Goal: Book appointment/travel/reservation

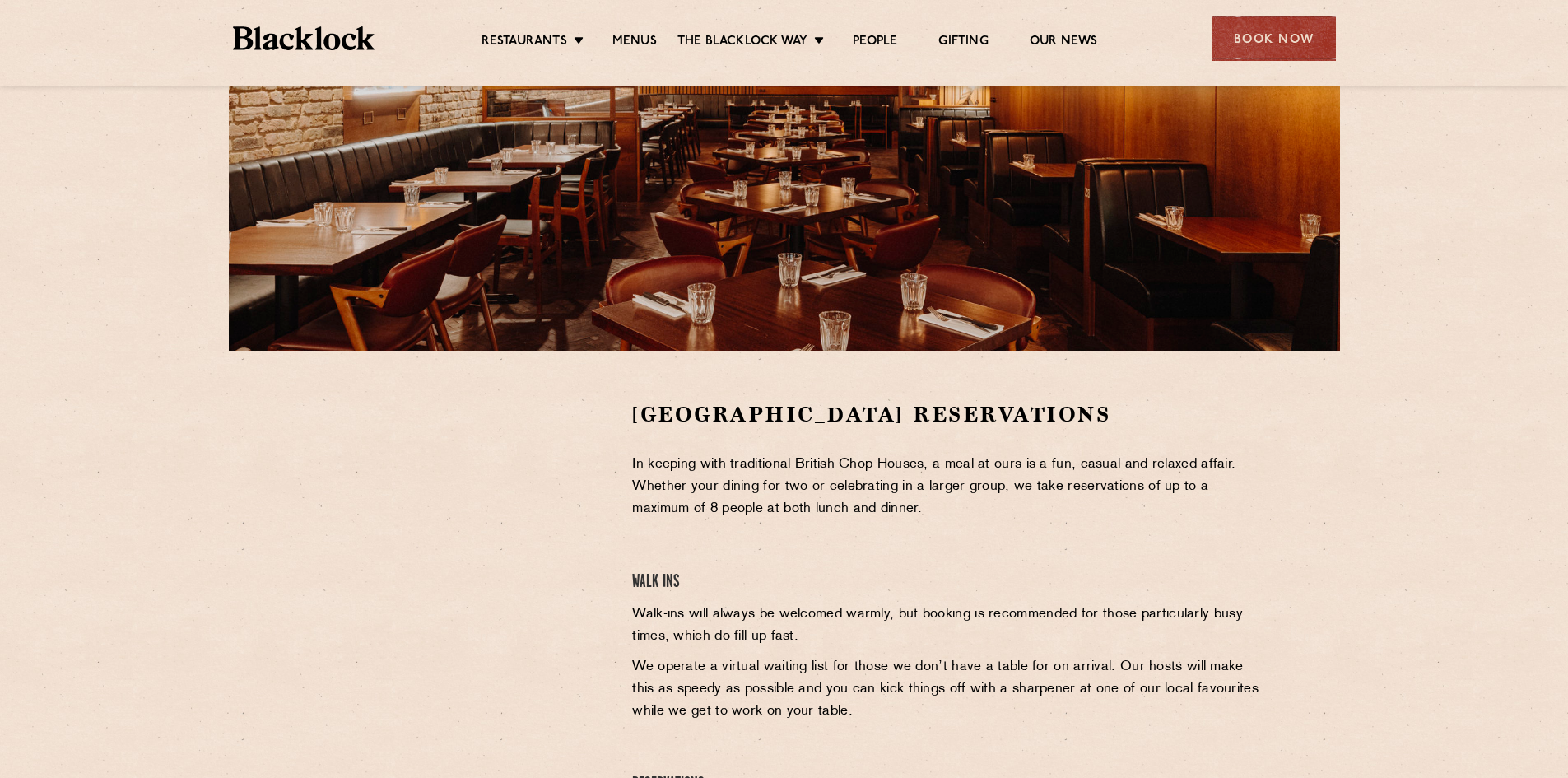
scroll to position [82, 0]
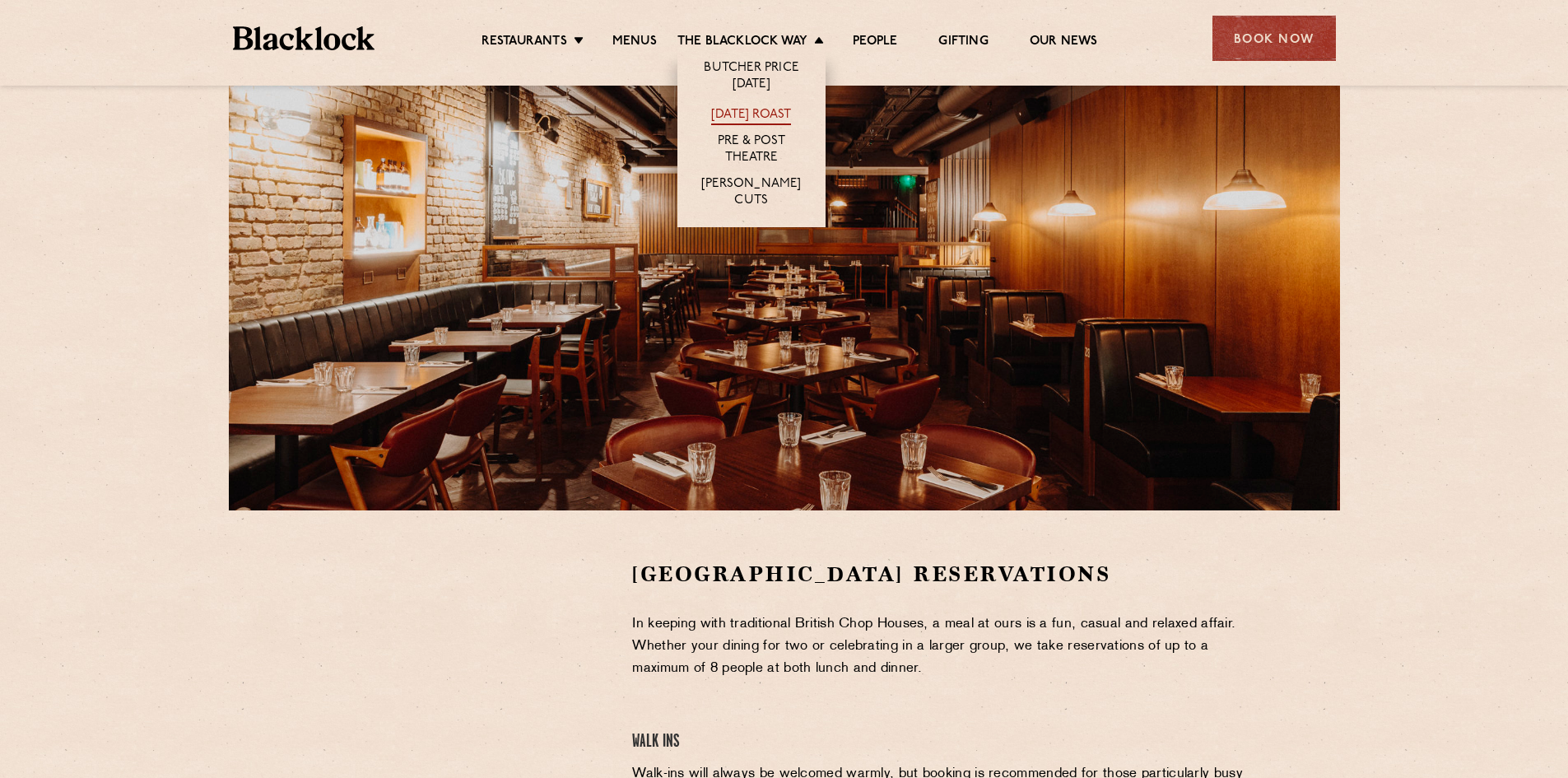
click at [754, 118] on link "[DATE] Roast" at bounding box center [751, 116] width 80 height 18
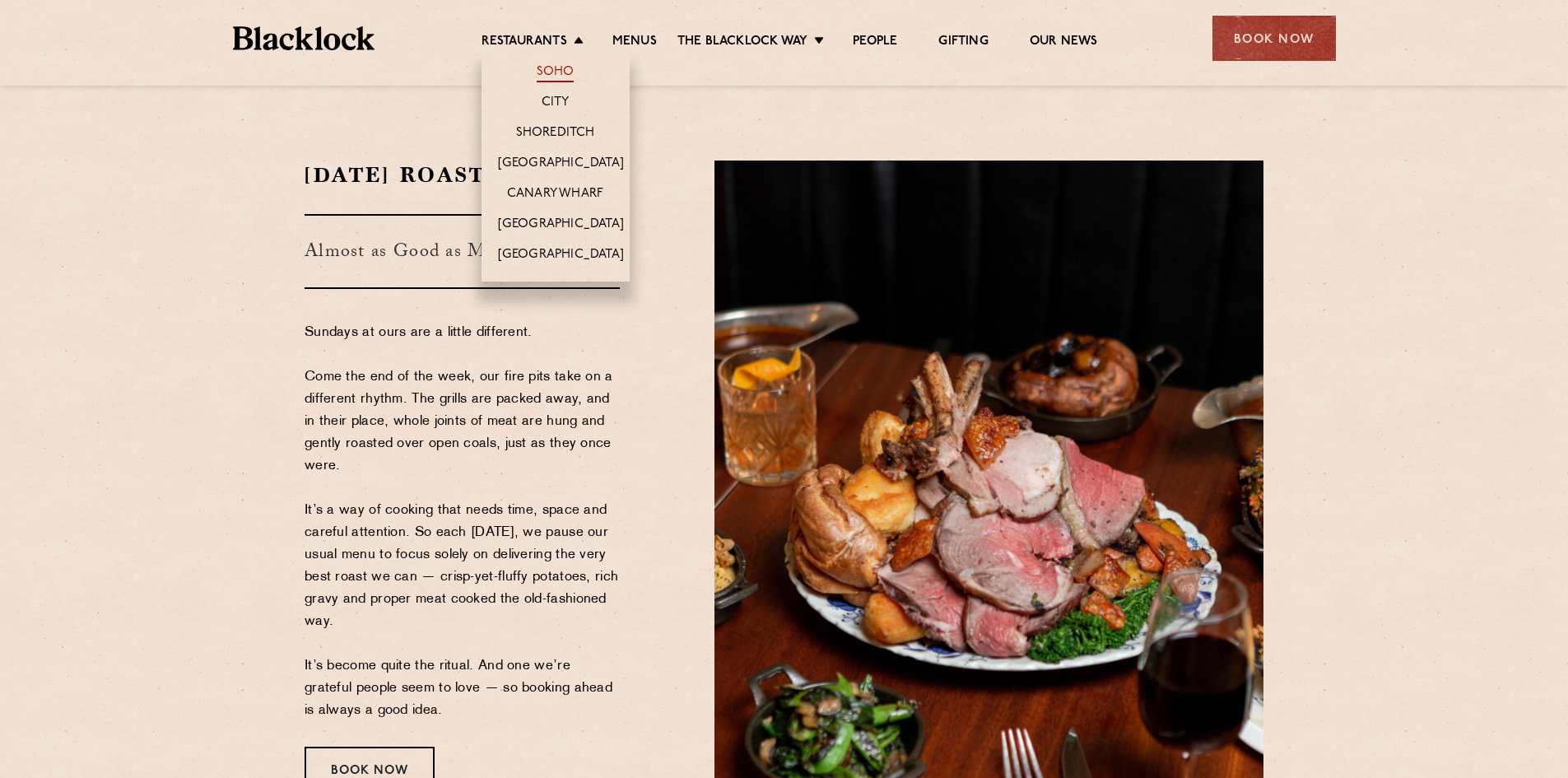
click at [560, 74] on link "Soho" at bounding box center [555, 73] width 38 height 18
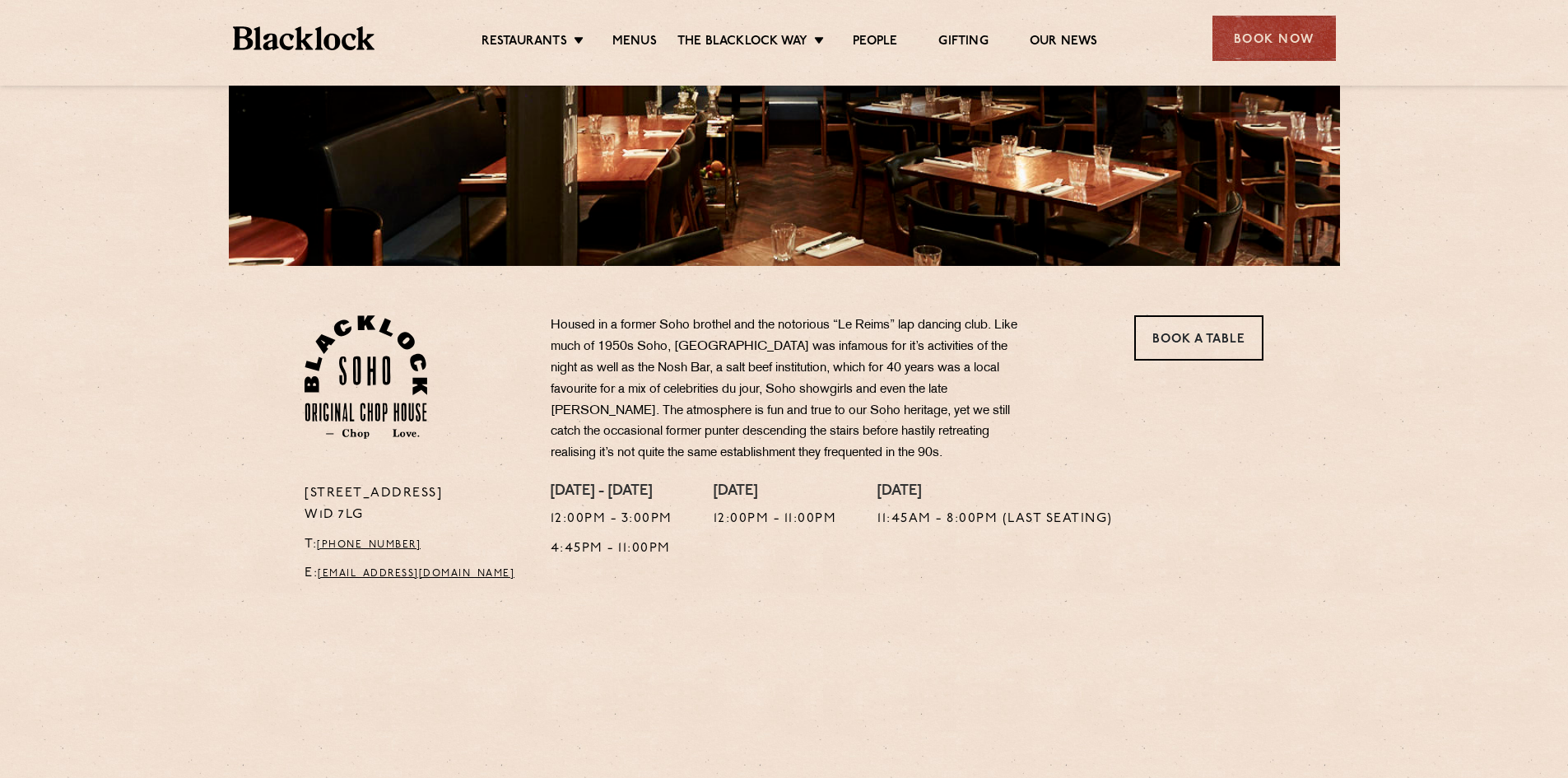
scroll to position [330, 0]
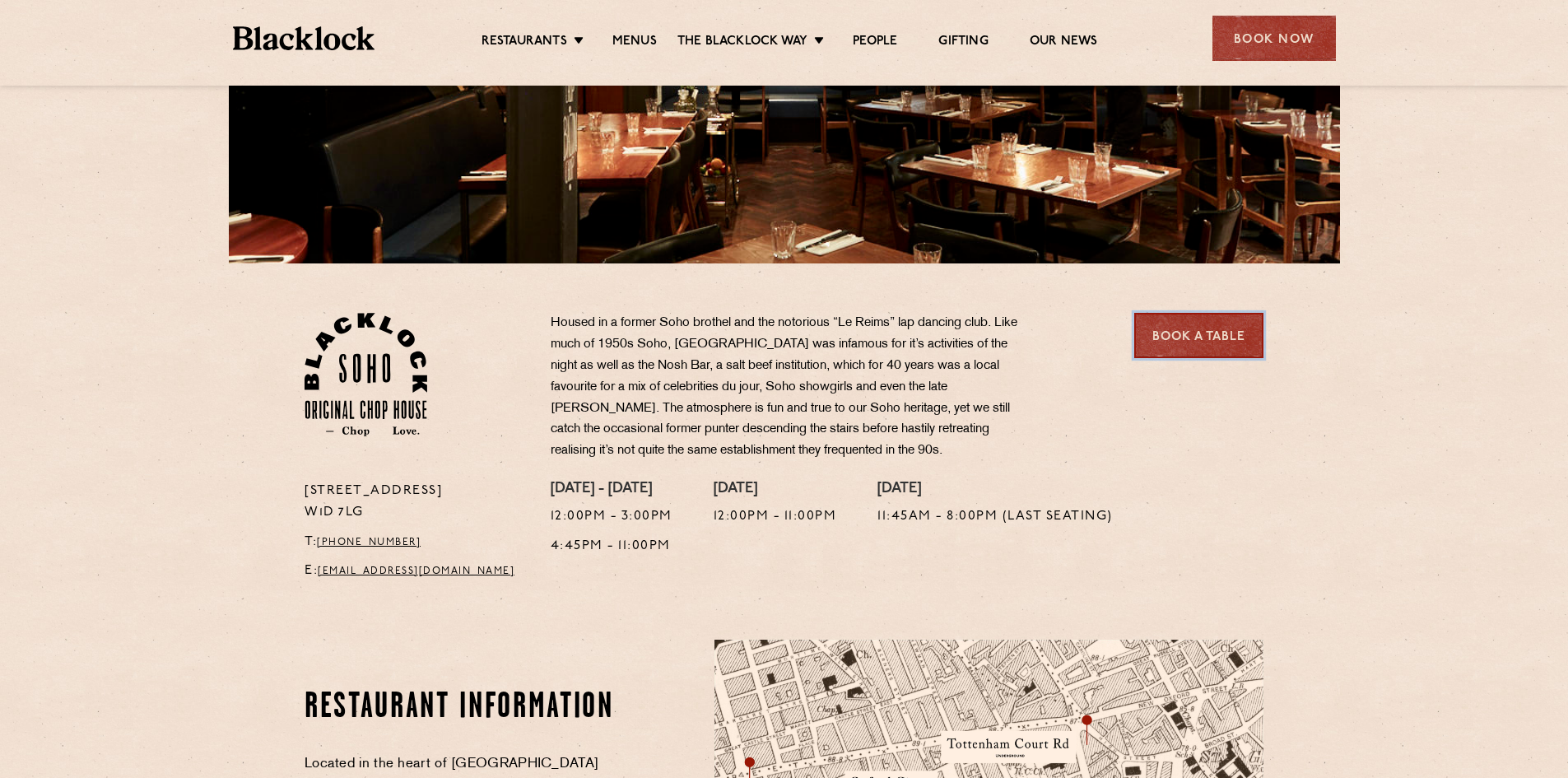
click at [1243, 326] on link "Book a Table" at bounding box center [1198, 335] width 129 height 45
